Goal: Book appointment/travel/reservation

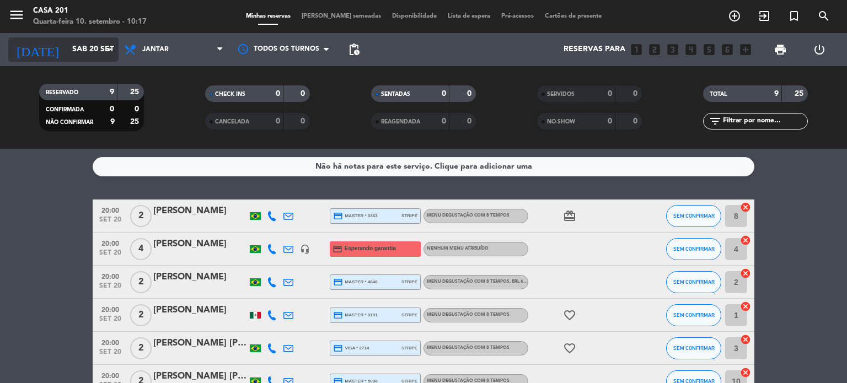
click at [84, 49] on input "Sáb 20 set" at bounding box center [119, 50] width 105 height 20
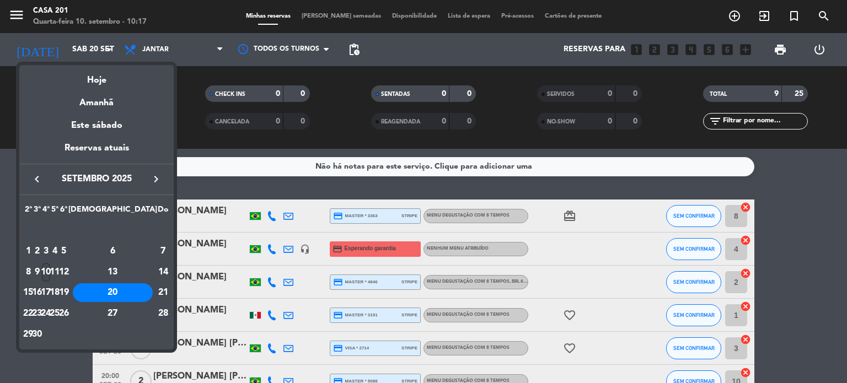
click at [50, 271] on div "10" at bounding box center [46, 272] width 8 height 19
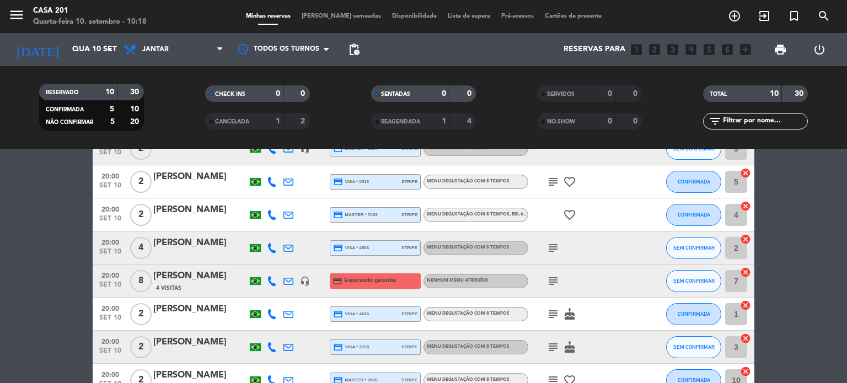
scroll to position [55, 0]
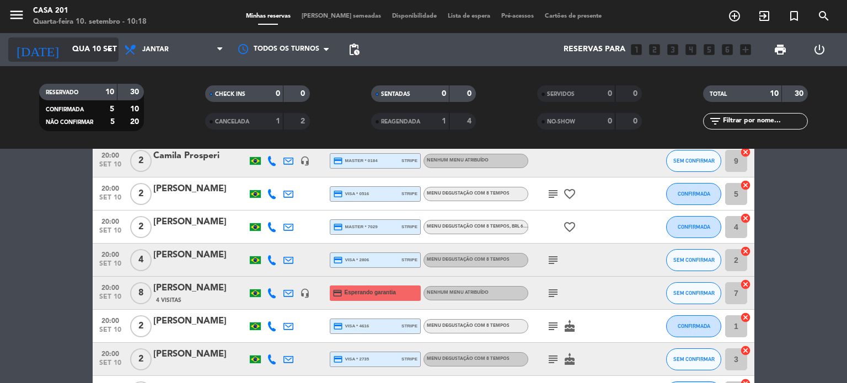
click at [83, 58] on input "Qua 10 set" at bounding box center [119, 50] width 105 height 20
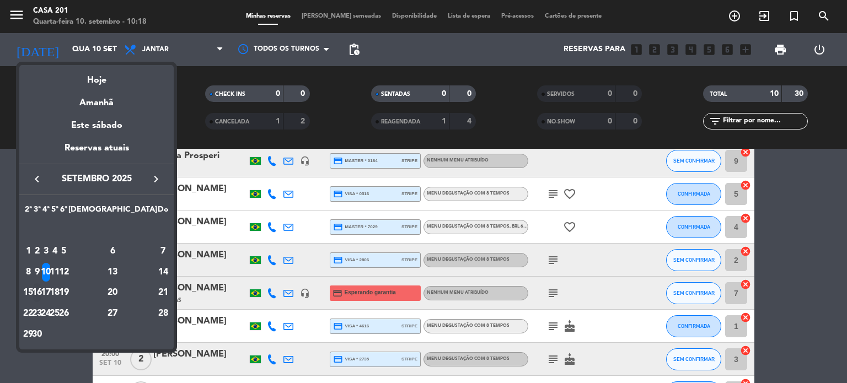
click at [41, 296] on div "16" at bounding box center [37, 292] width 8 height 19
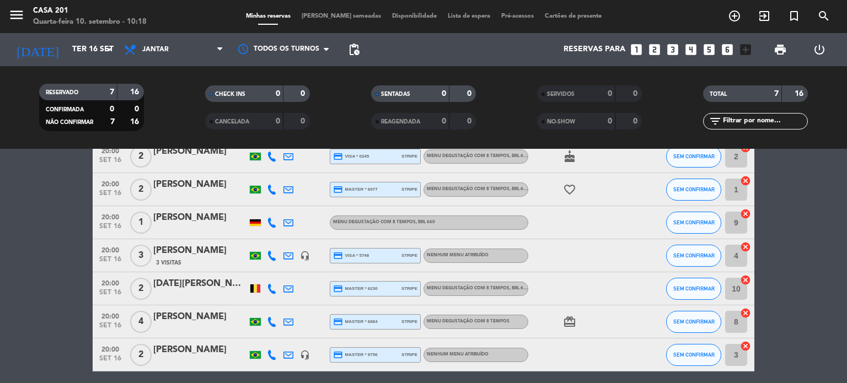
scroll to position [48, 0]
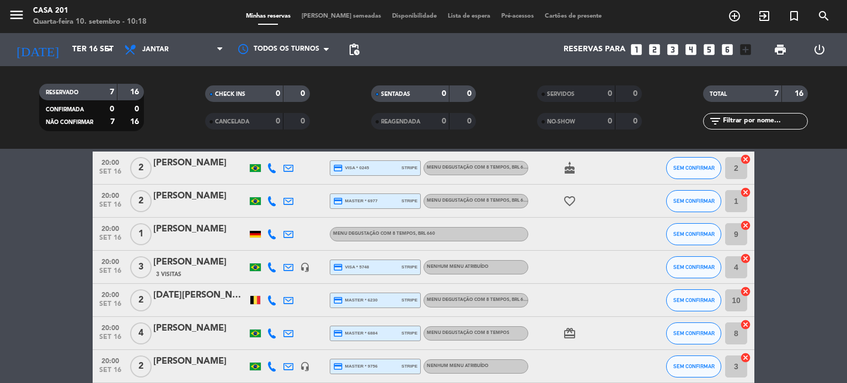
click at [176, 229] on div "[PERSON_NAME]" at bounding box center [200, 229] width 94 height 14
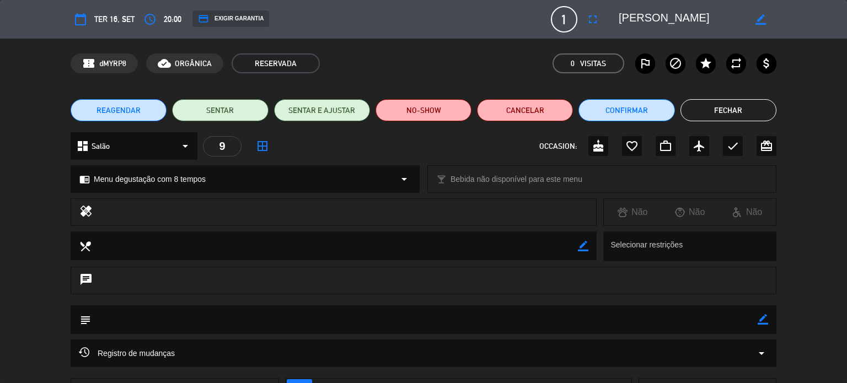
click at [713, 123] on div "REAGENDAR SENTAR SENTAR E AJUSTAR NO-SHOW Cancelar Confirmar Fechar" at bounding box center [423, 110] width 847 height 44
click at [711, 114] on button "Fechar" at bounding box center [729, 110] width 96 height 22
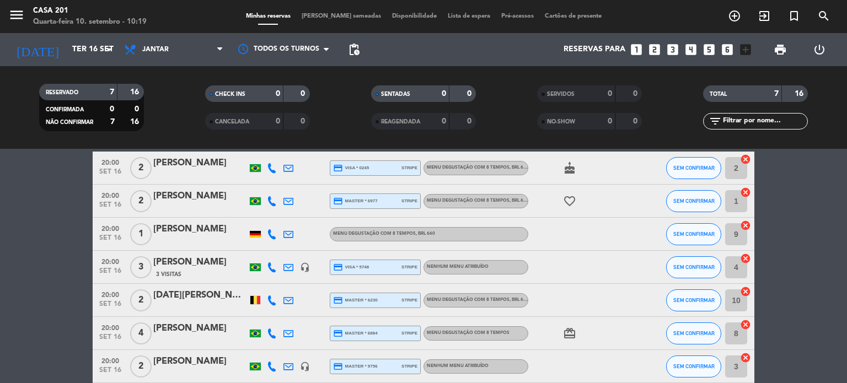
click at [229, 242] on div at bounding box center [200, 241] width 94 height 9
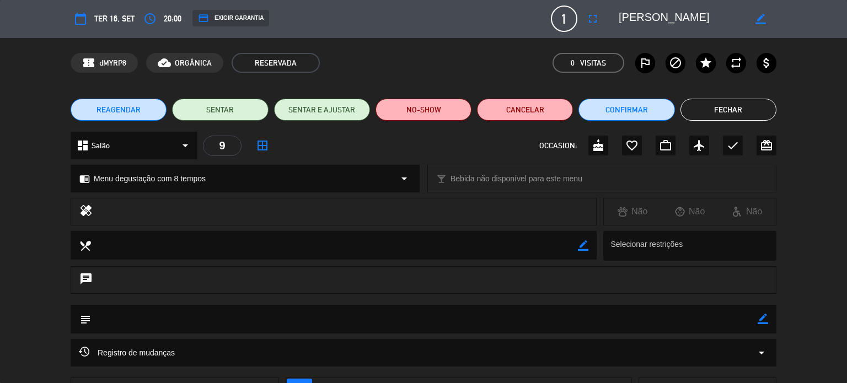
scroll to position [0, 0]
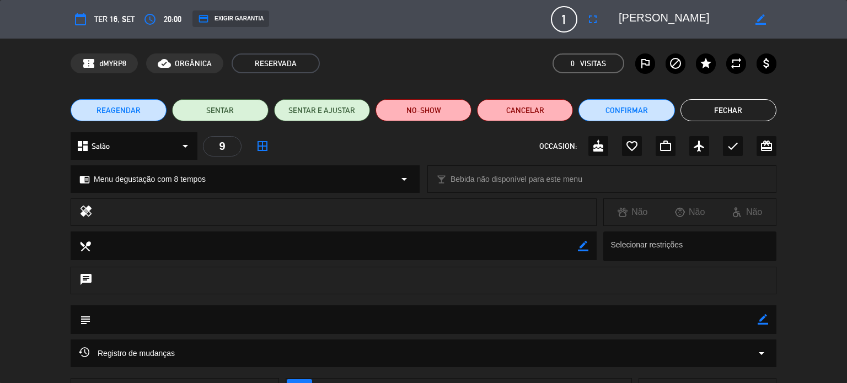
click at [726, 109] on button "Fechar" at bounding box center [729, 110] width 96 height 22
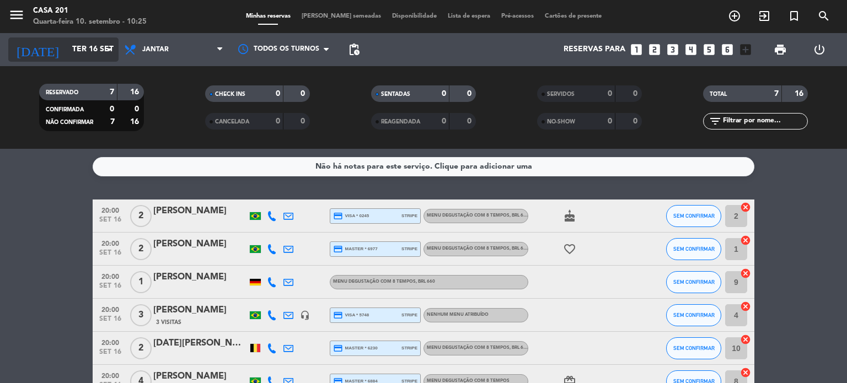
click at [67, 53] on input "Ter 16 set" at bounding box center [119, 50] width 105 height 20
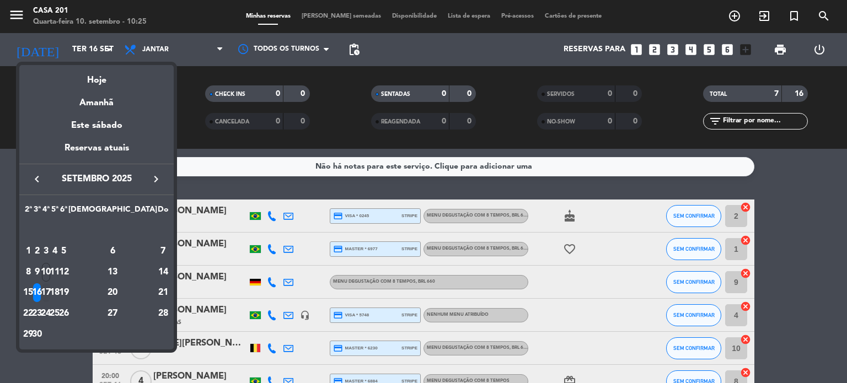
click at [50, 285] on div "17" at bounding box center [46, 292] width 8 height 19
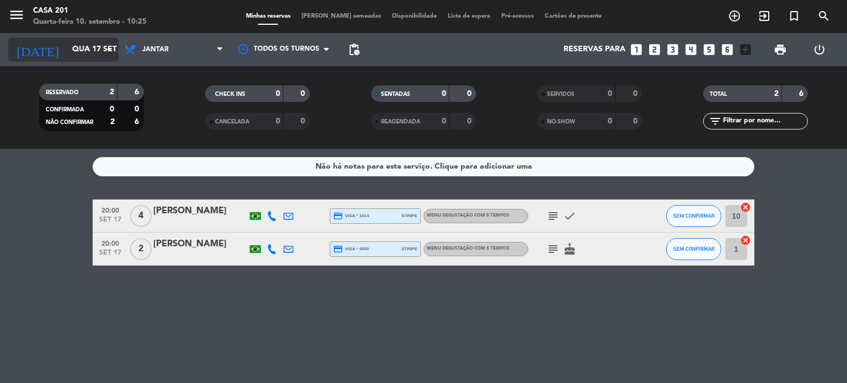
click at [67, 51] on input "Qua 17 set" at bounding box center [119, 50] width 105 height 20
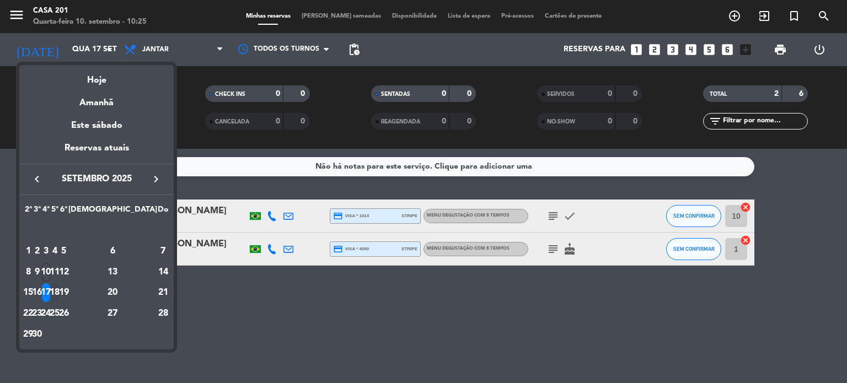
click at [59, 293] on div "18" at bounding box center [55, 292] width 8 height 19
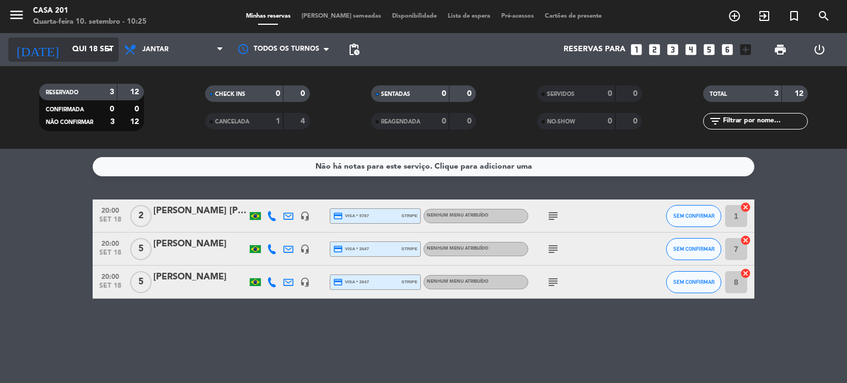
click at [67, 55] on input "Qui 18 set" at bounding box center [119, 50] width 105 height 20
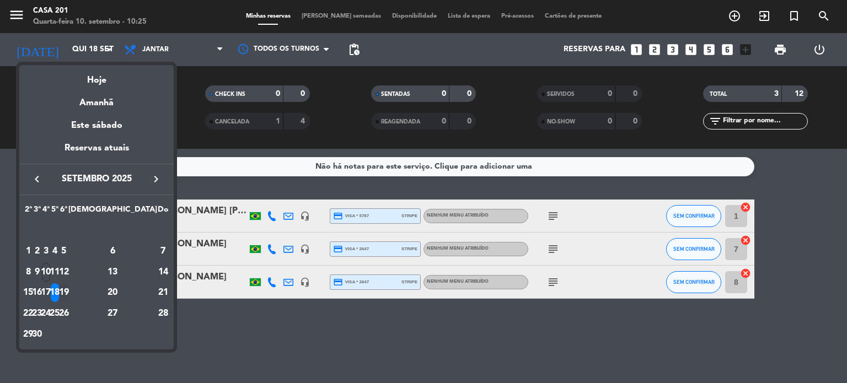
click at [68, 288] on td "19" at bounding box center [64, 292] width 9 height 21
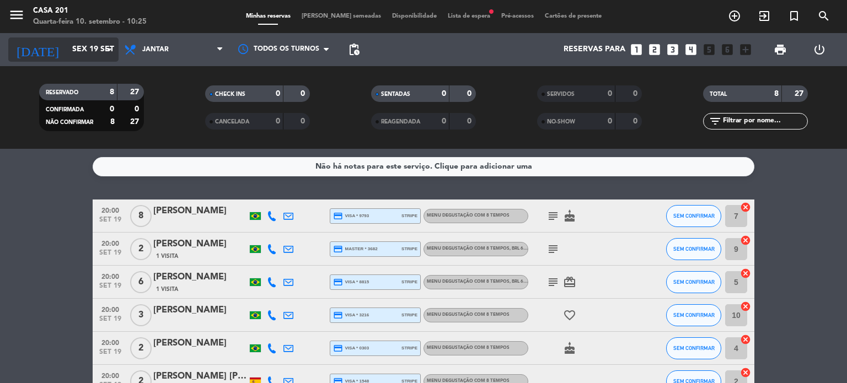
click at [67, 50] on input "Sex 19 set" at bounding box center [119, 50] width 105 height 20
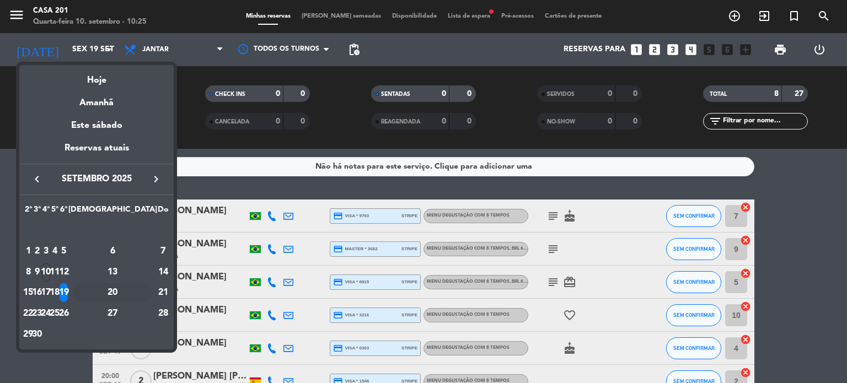
click at [141, 295] on div "20" at bounding box center [113, 292] width 80 height 19
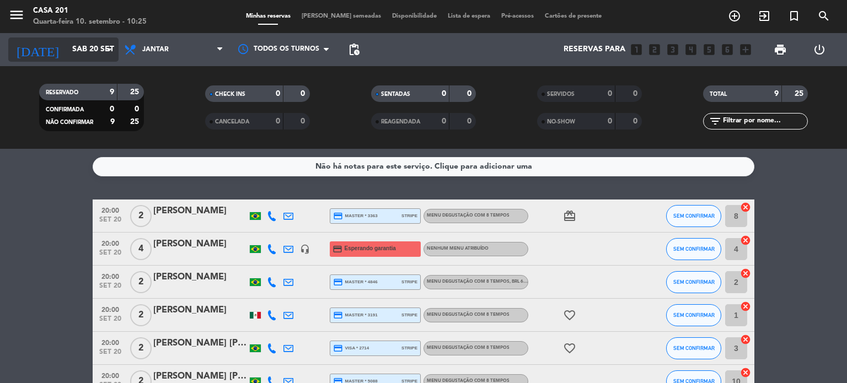
click at [82, 48] on input "Sáb 20 set" at bounding box center [119, 50] width 105 height 20
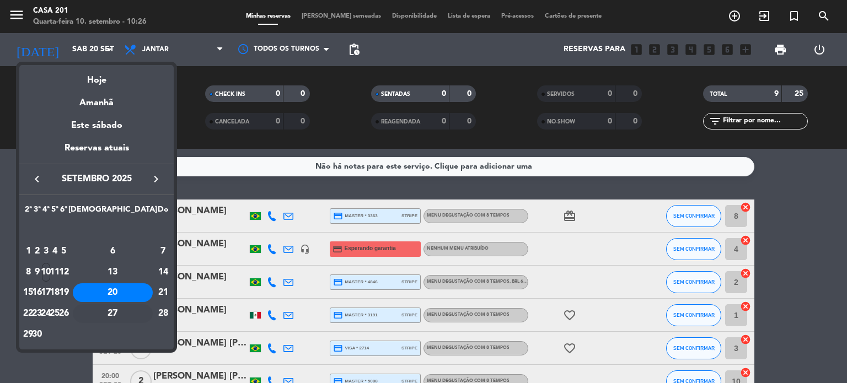
click at [141, 313] on div "27" at bounding box center [113, 313] width 80 height 19
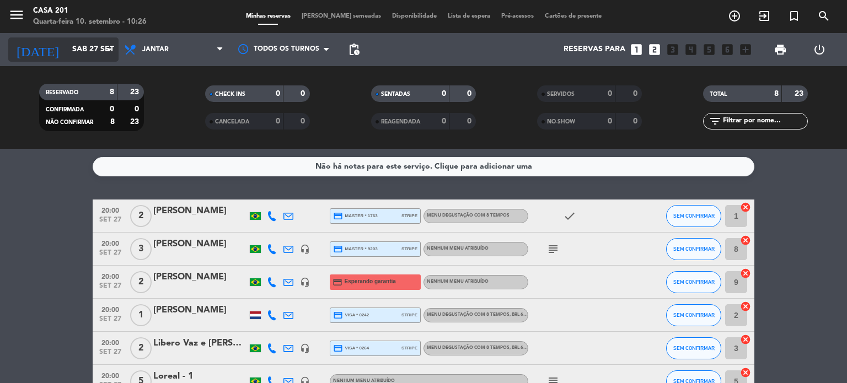
click at [67, 56] on input "Sáb 27 set" at bounding box center [119, 50] width 105 height 20
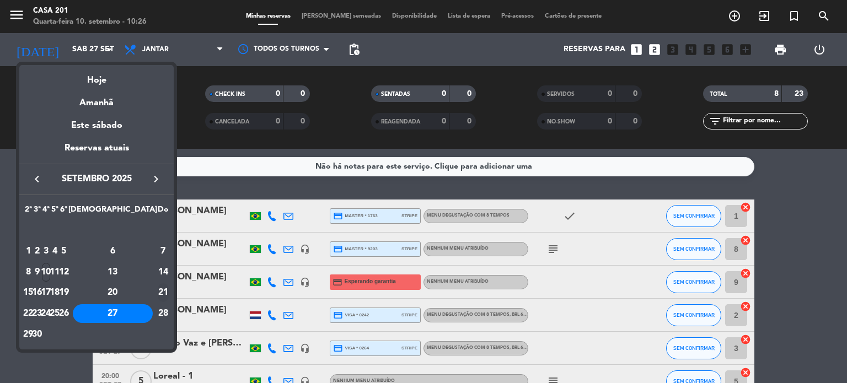
click at [158, 293] on div "21" at bounding box center [163, 292] width 11 height 19
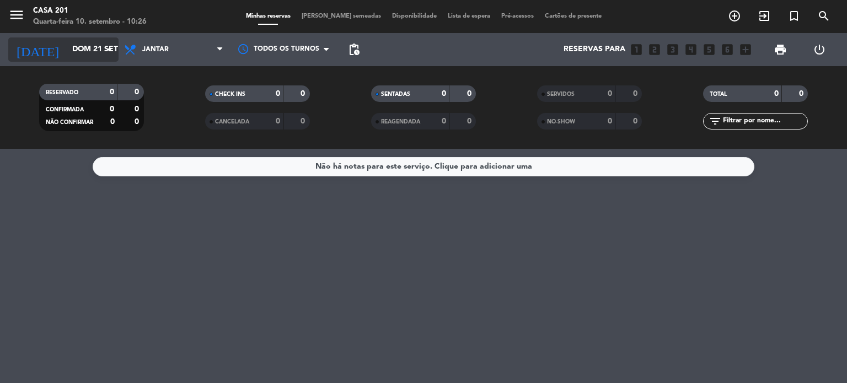
click at [76, 55] on input "Dom 21 set" at bounding box center [119, 50] width 105 height 20
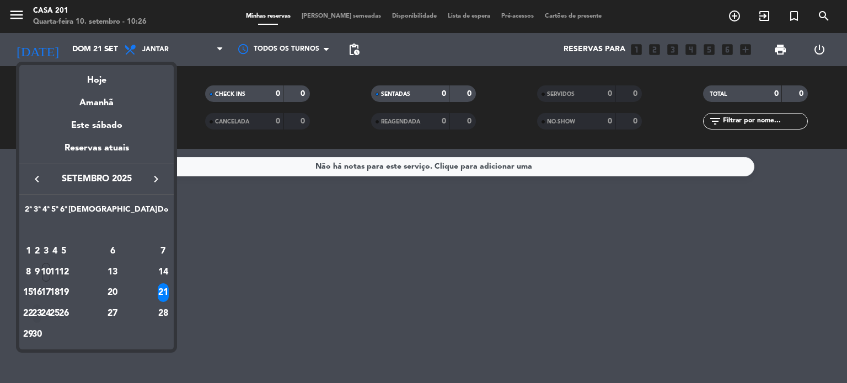
click at [41, 313] on div "23" at bounding box center [37, 313] width 8 height 19
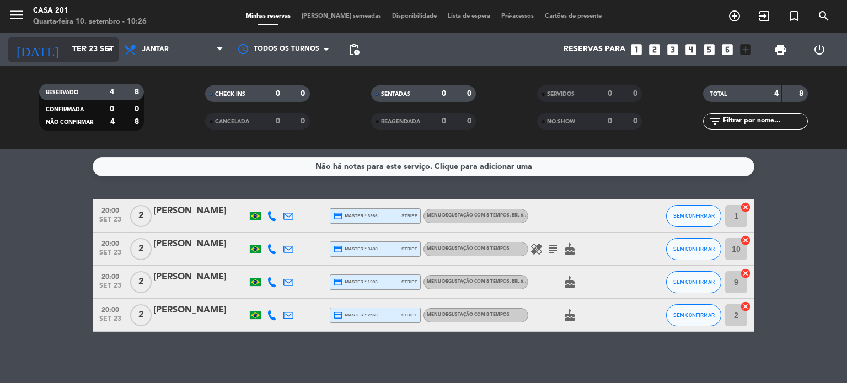
click at [77, 52] on input "Ter 23 set" at bounding box center [119, 50] width 105 height 20
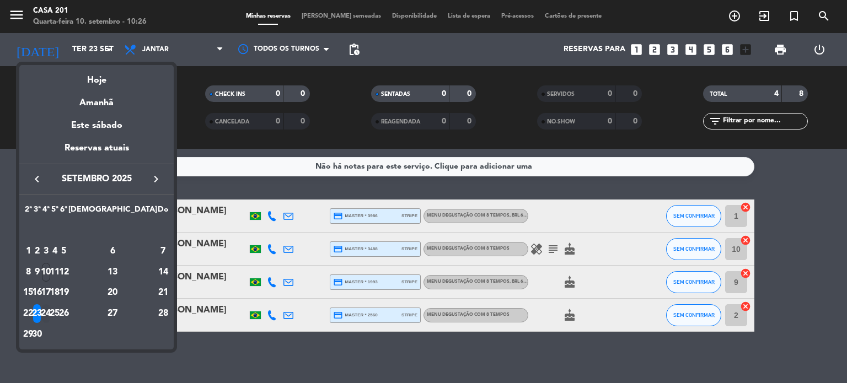
click at [50, 310] on div "24" at bounding box center [46, 313] width 8 height 19
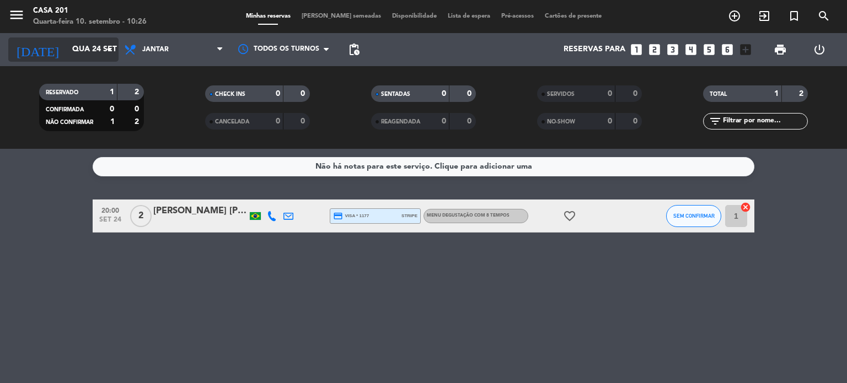
click at [67, 41] on input "Qua 24 set" at bounding box center [119, 50] width 105 height 20
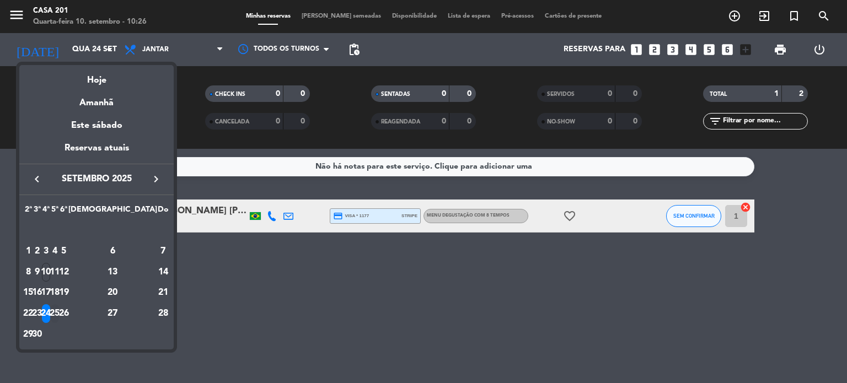
click at [59, 317] on div "25" at bounding box center [55, 313] width 8 height 19
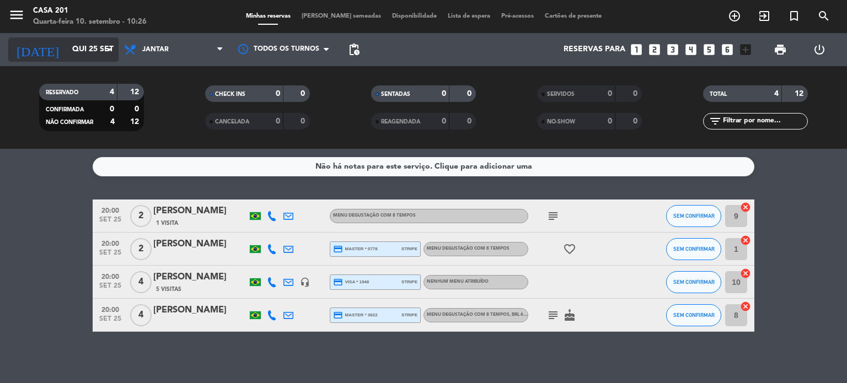
click at [76, 43] on input "Qui 25 set" at bounding box center [119, 50] width 105 height 20
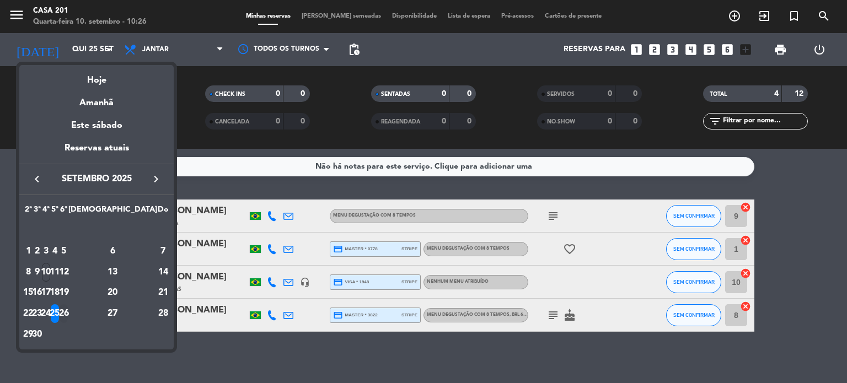
click at [68, 315] on div "26" at bounding box center [64, 313] width 8 height 19
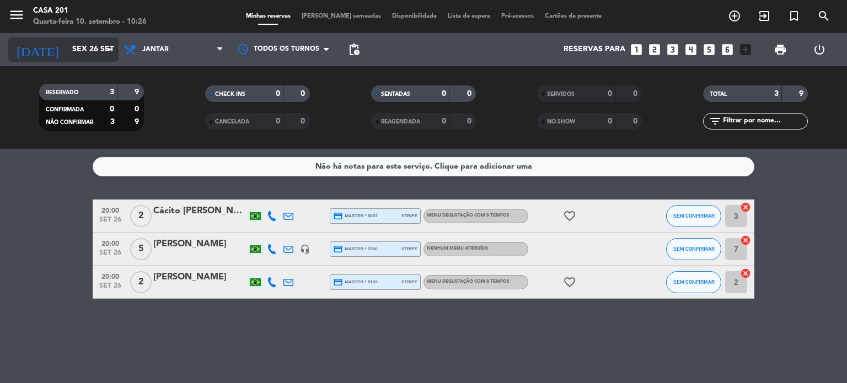
click at [73, 59] on input "Sex 26 set" at bounding box center [119, 50] width 105 height 20
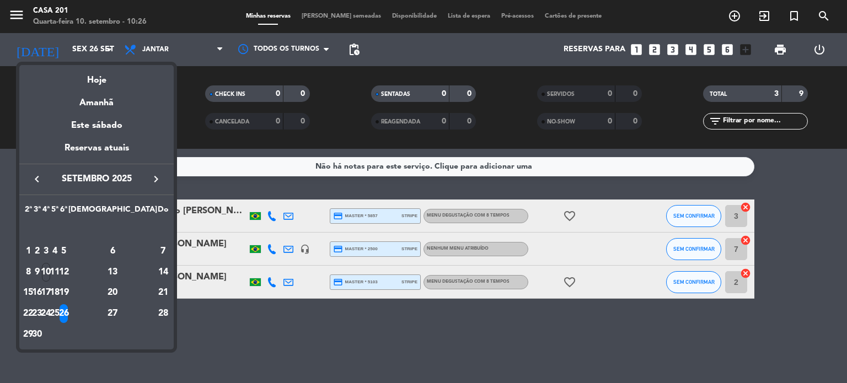
click at [142, 317] on div "27" at bounding box center [113, 313] width 80 height 19
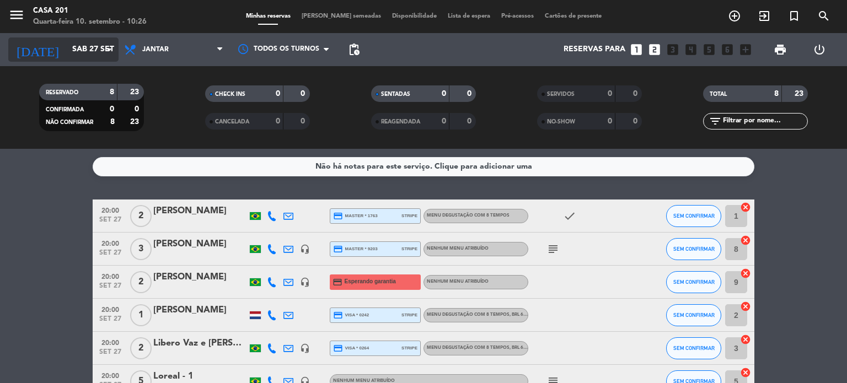
click at [69, 57] on input "Sáb 27 set" at bounding box center [119, 50] width 105 height 20
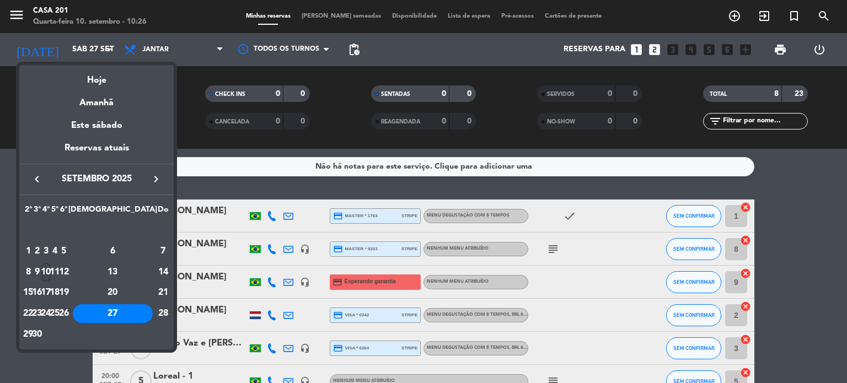
click at [50, 270] on div "10" at bounding box center [46, 272] width 8 height 19
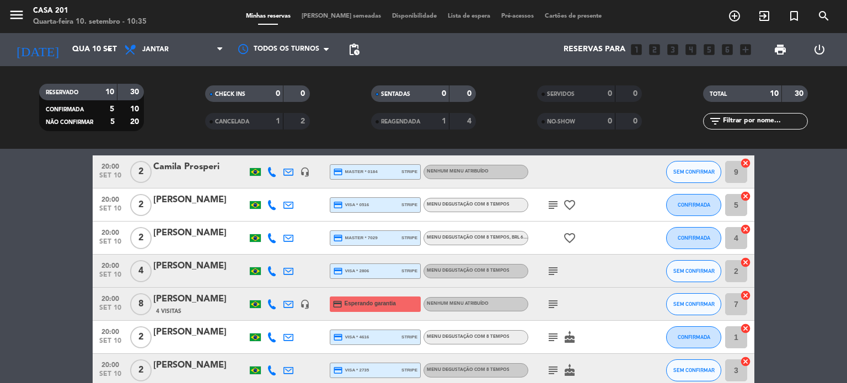
scroll to position [110, 0]
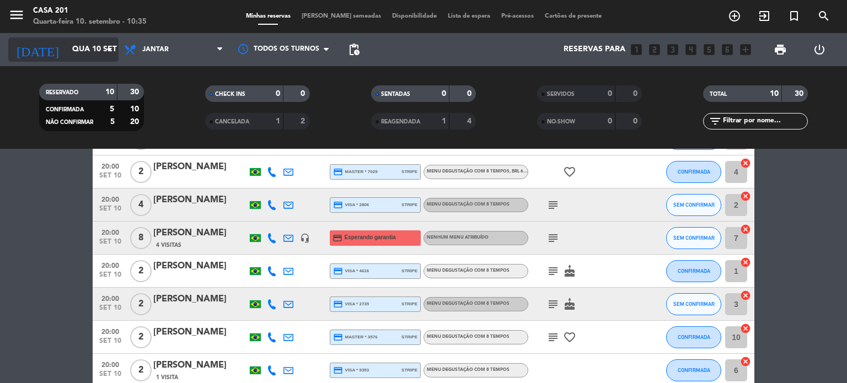
click at [85, 55] on input "Qua 10 set" at bounding box center [119, 50] width 105 height 20
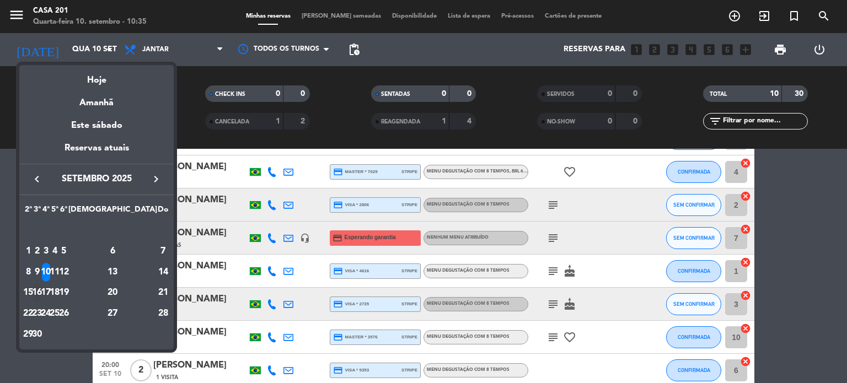
click at [41, 283] on div "16" at bounding box center [37, 292] width 8 height 19
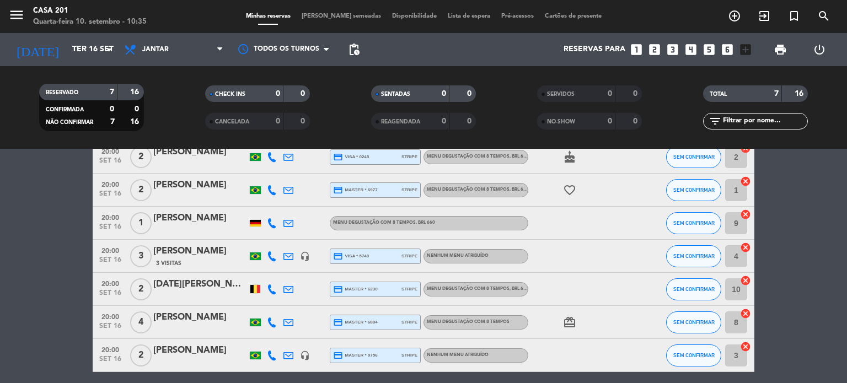
scroll to position [47, 0]
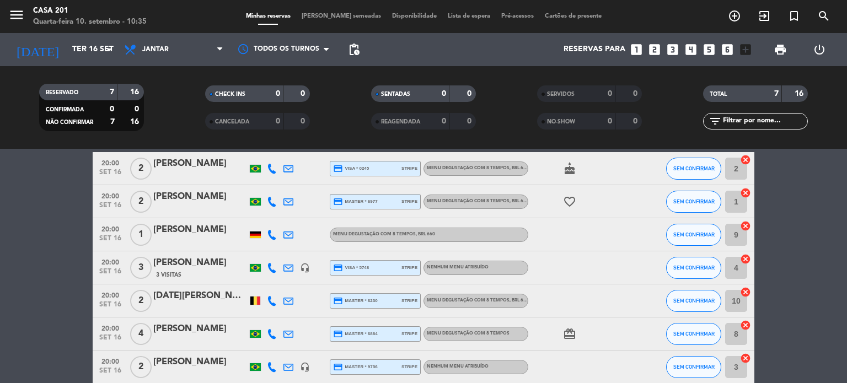
click at [179, 229] on div "[PERSON_NAME]" at bounding box center [200, 230] width 94 height 14
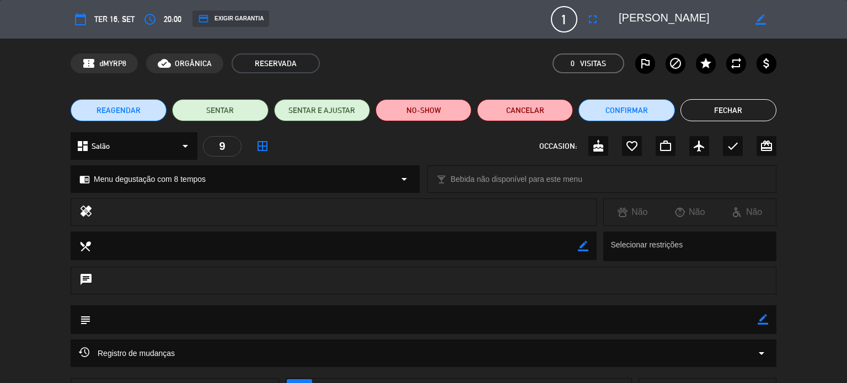
scroll to position [55, 0]
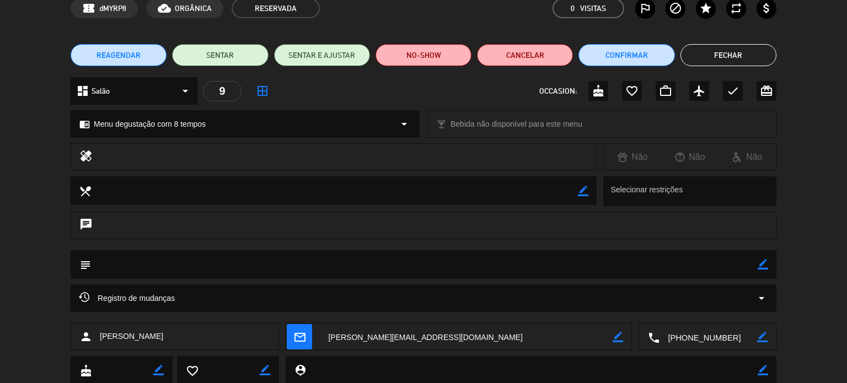
click at [722, 47] on button "Fechar" at bounding box center [729, 55] width 96 height 22
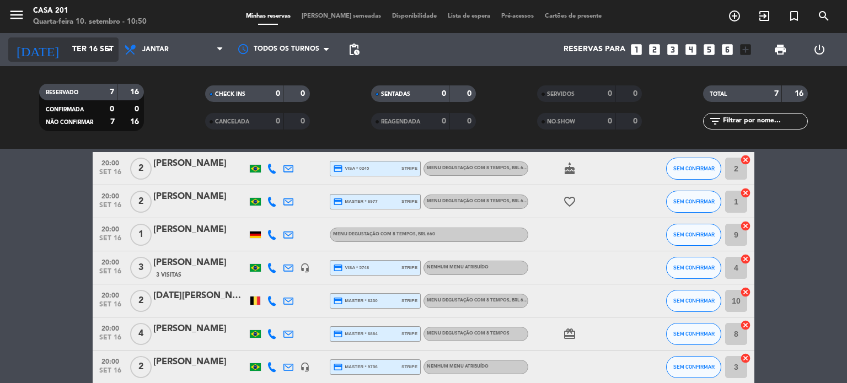
click at [73, 38] on div "[DATE] Ter 16 set arrow_drop_down" at bounding box center [63, 50] width 110 height 24
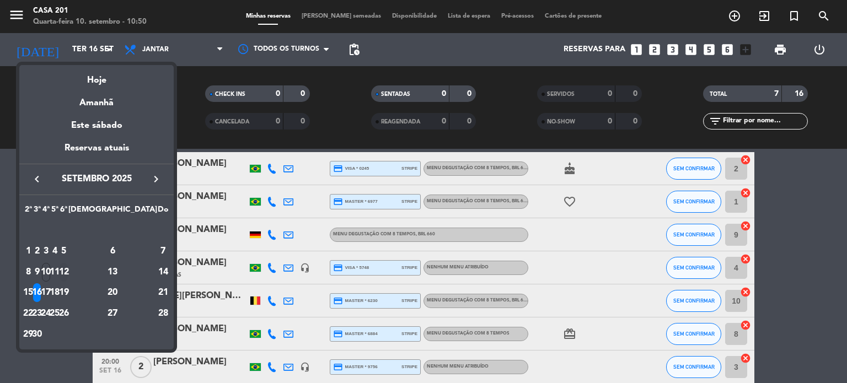
click at [68, 273] on div "12" at bounding box center [64, 272] width 8 height 19
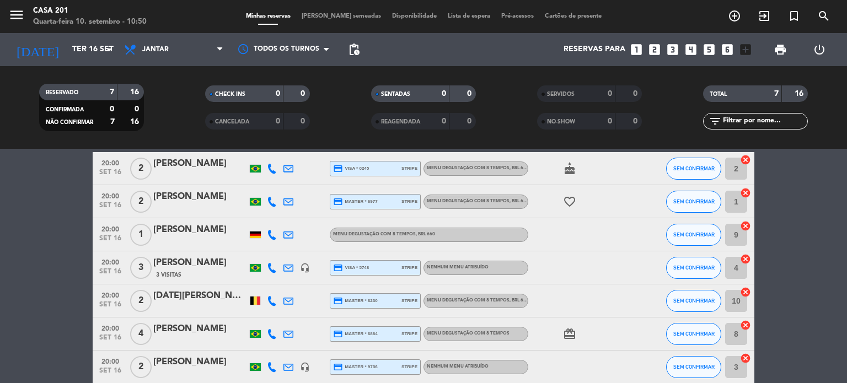
type input "Sex 12 set"
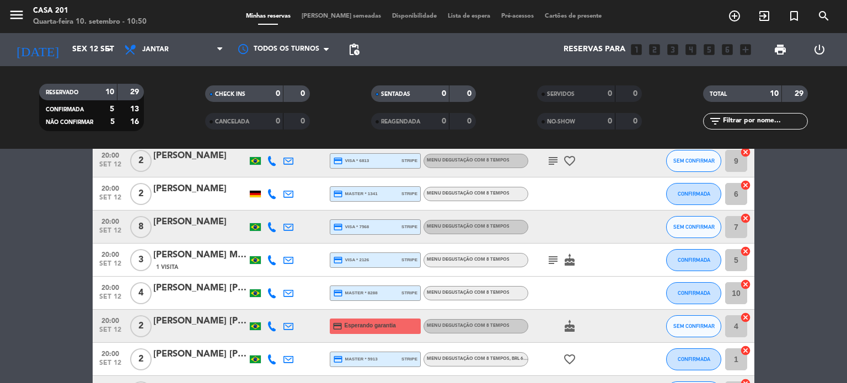
scroll to position [37, 0]
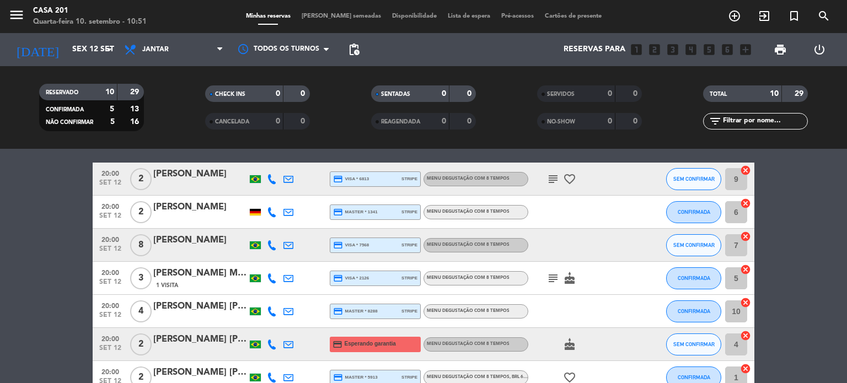
click at [452, 14] on span "Lista de espera" at bounding box center [468, 16] width 53 height 6
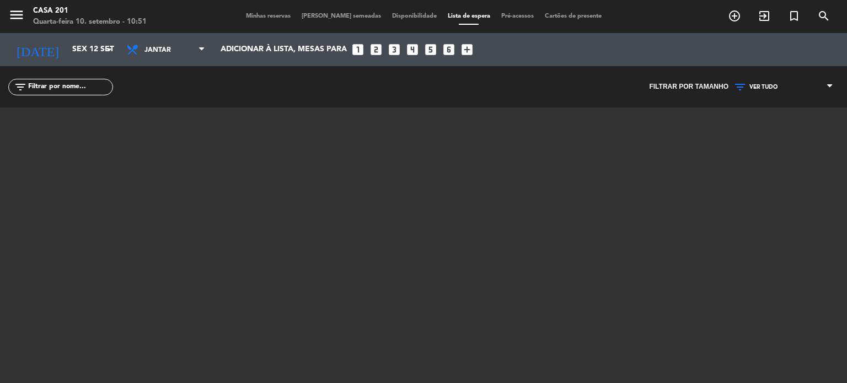
click at [272, 15] on span "Minhas reservas" at bounding box center [268, 16] width 56 height 6
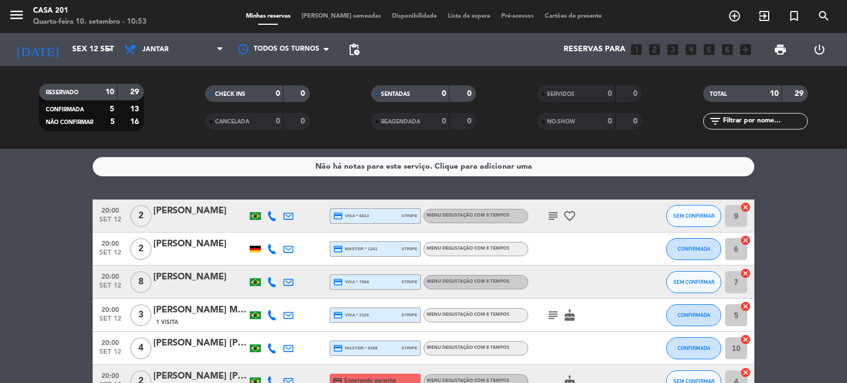
click at [78, 32] on div "menu Casa 201 Quarta-feira 10. setembro - 10:53 Minhas reservas Mesas semeadas …" at bounding box center [423, 16] width 847 height 33
click at [77, 48] on input "Sex 12 set" at bounding box center [119, 50] width 105 height 20
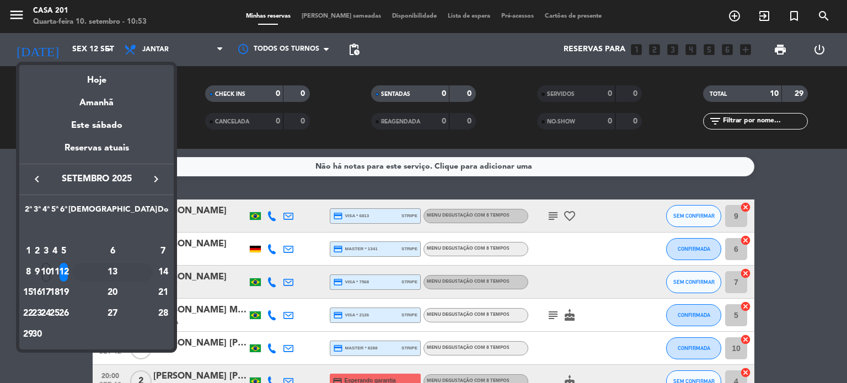
click at [135, 269] on div "13" at bounding box center [113, 272] width 80 height 19
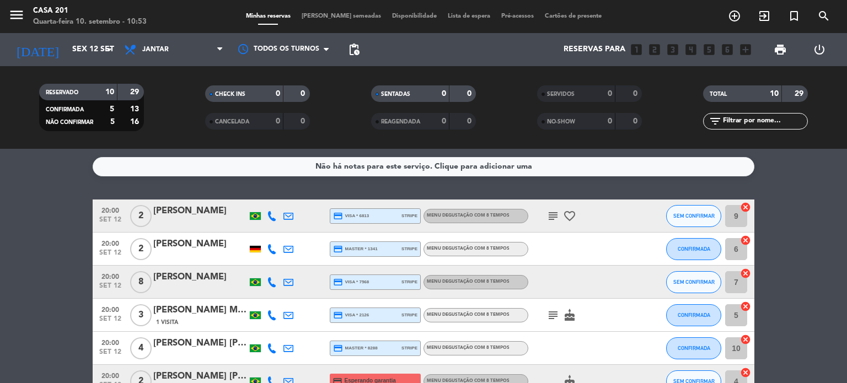
type input "Sáb 13 set"
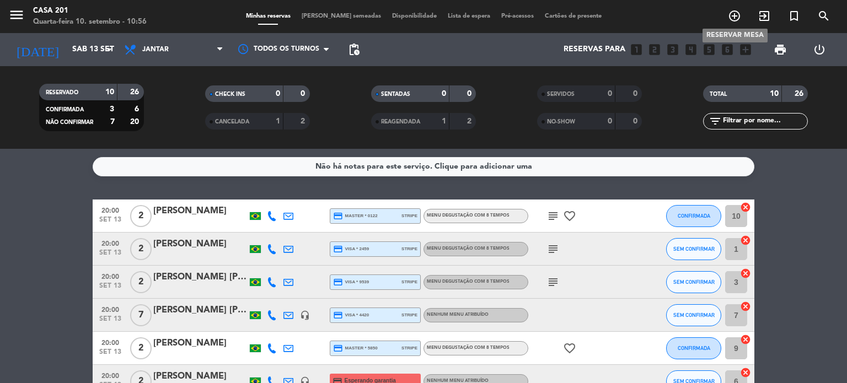
click at [735, 14] on icon "add_circle_outline" at bounding box center [734, 15] width 13 height 13
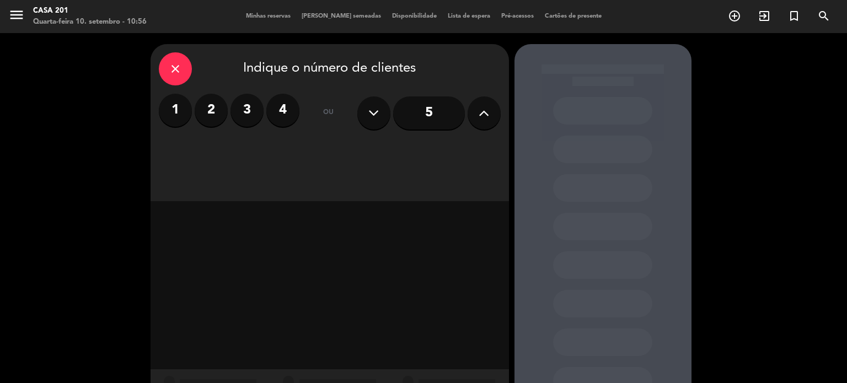
click at [216, 110] on label "2" at bounding box center [211, 110] width 33 height 33
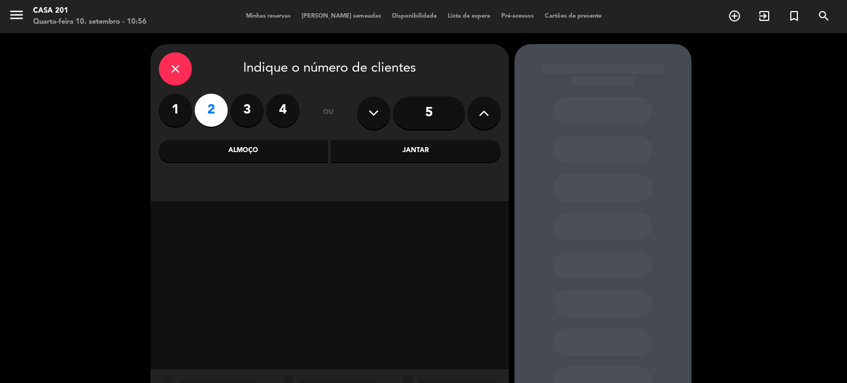
click at [457, 145] on div "Jantar" at bounding box center [416, 151] width 170 height 22
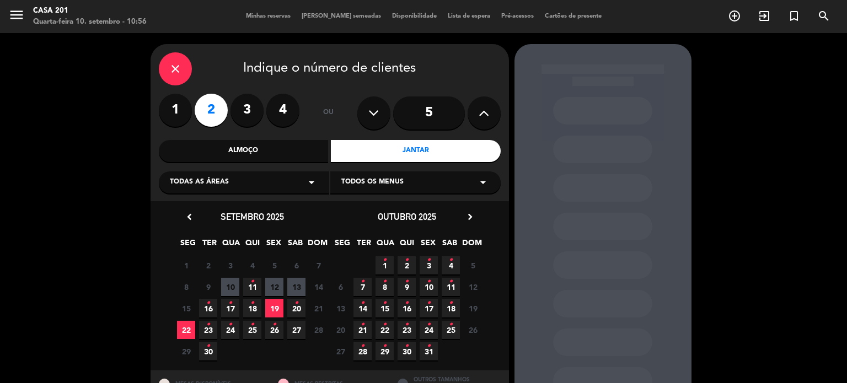
click at [299, 284] on span "13" at bounding box center [296, 287] width 18 height 18
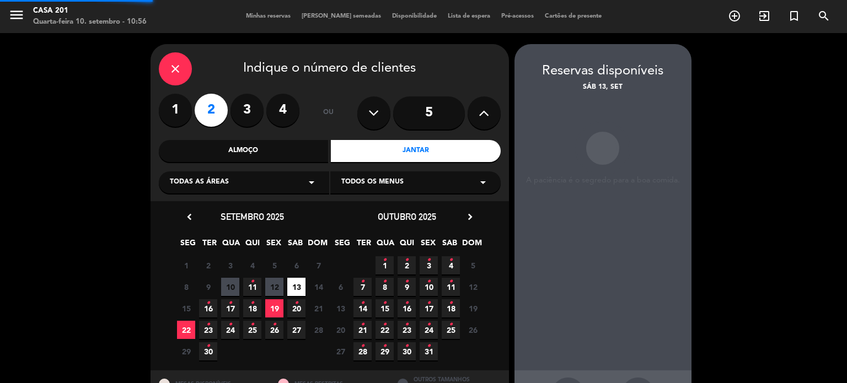
scroll to position [44, 0]
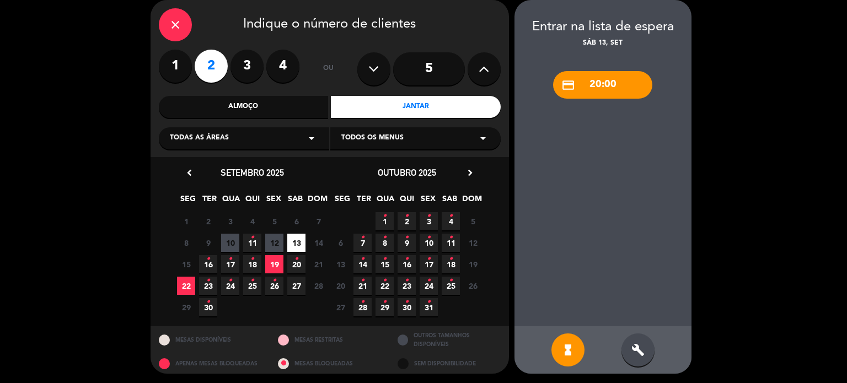
click at [602, 85] on div "credit_card 20:00" at bounding box center [602, 85] width 99 height 28
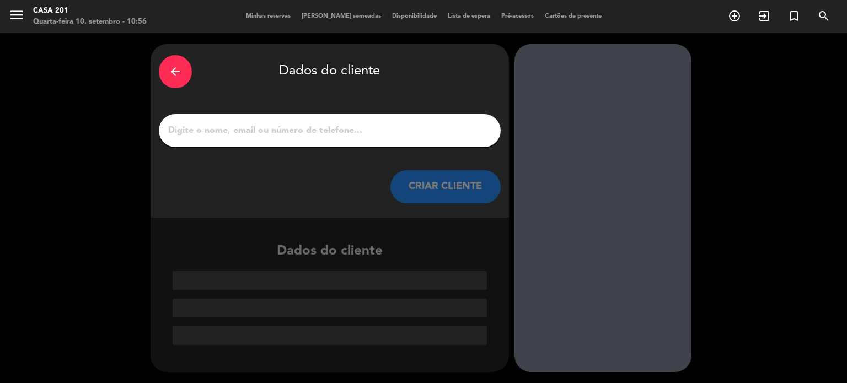
scroll to position [0, 0]
click at [222, 133] on input "1" at bounding box center [329, 130] width 325 height 15
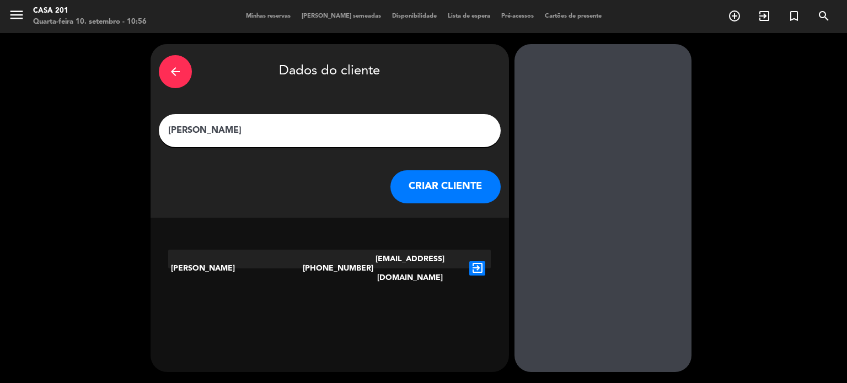
type input "[PERSON_NAME]"
click at [424, 177] on button "CRIAR CLIENTE" at bounding box center [445, 186] width 110 height 33
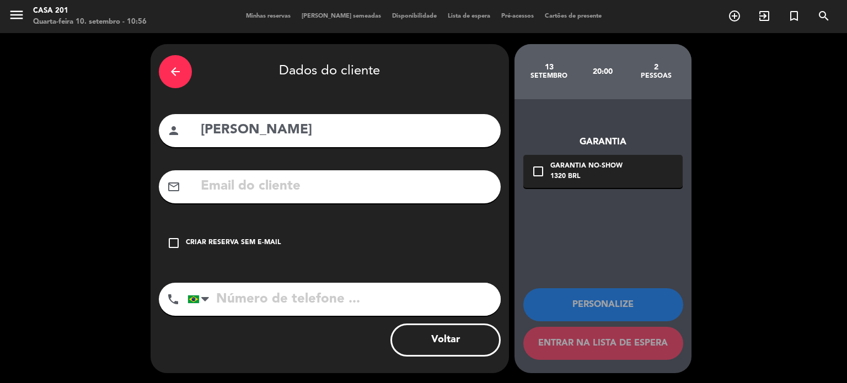
click at [203, 179] on input "text" at bounding box center [346, 186] width 293 height 23
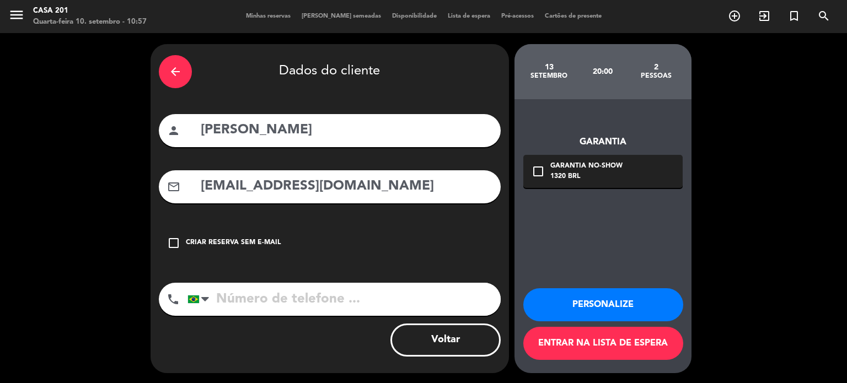
type input "[EMAIL_ADDRESS][DOMAIN_NAME]"
click at [223, 302] on input "tel" at bounding box center [344, 299] width 313 height 33
type input "21992121156"
click at [537, 172] on icon "check_box_outline_blank" at bounding box center [538, 171] width 13 height 13
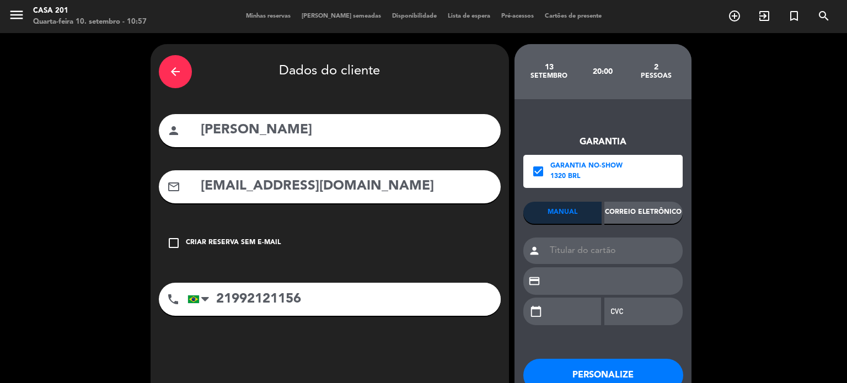
click at [666, 216] on div "Correio eletrônico" at bounding box center [643, 213] width 78 height 22
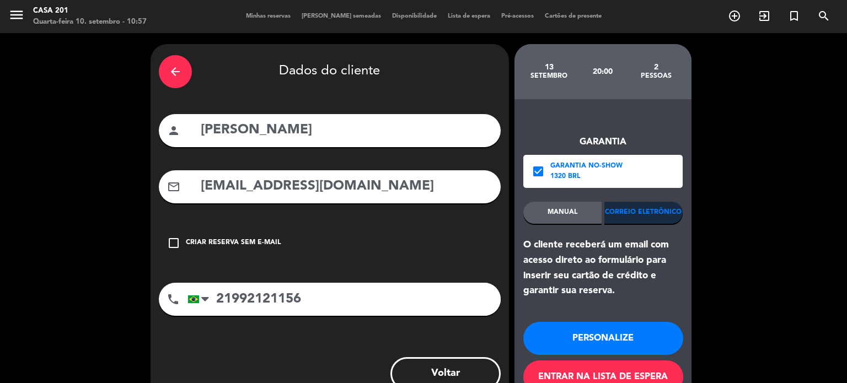
scroll to position [35, 0]
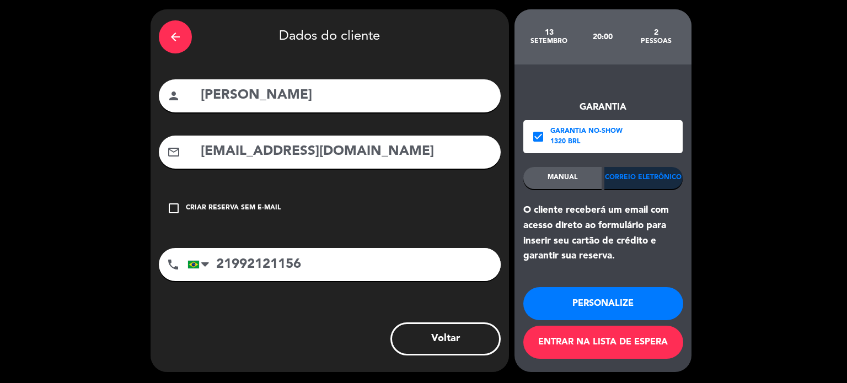
click at [623, 341] on button "Entrar na lista de espera" at bounding box center [603, 342] width 160 height 33
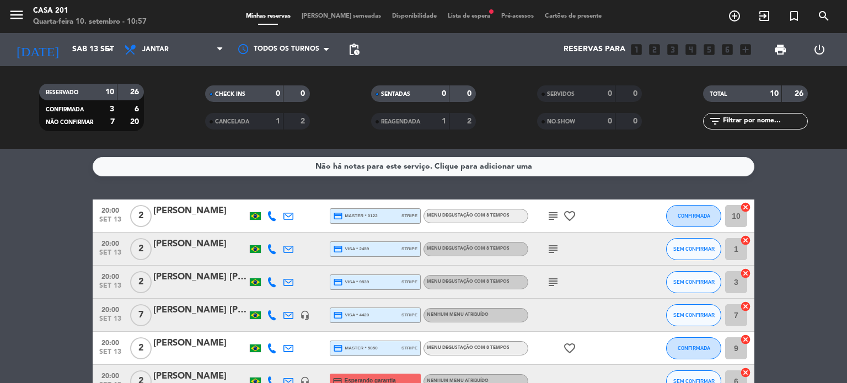
click at [473, 15] on span "Lista de espera fiber_manual_record" at bounding box center [468, 16] width 53 height 6
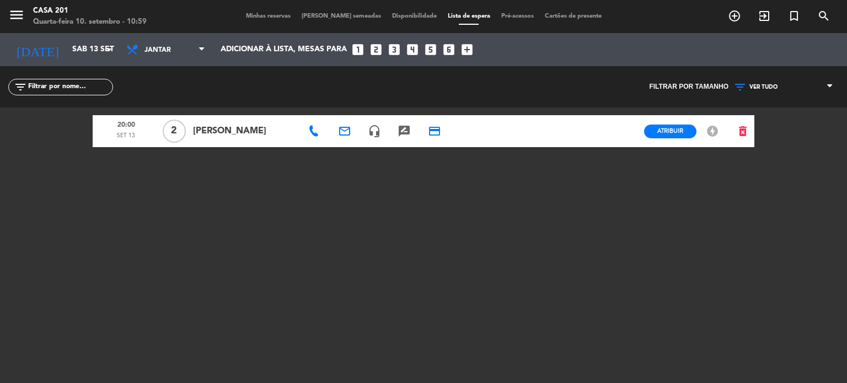
click at [277, 19] on span "Minhas reservas" at bounding box center [268, 16] width 56 height 6
